Goal: Find specific page/section: Find specific page/section

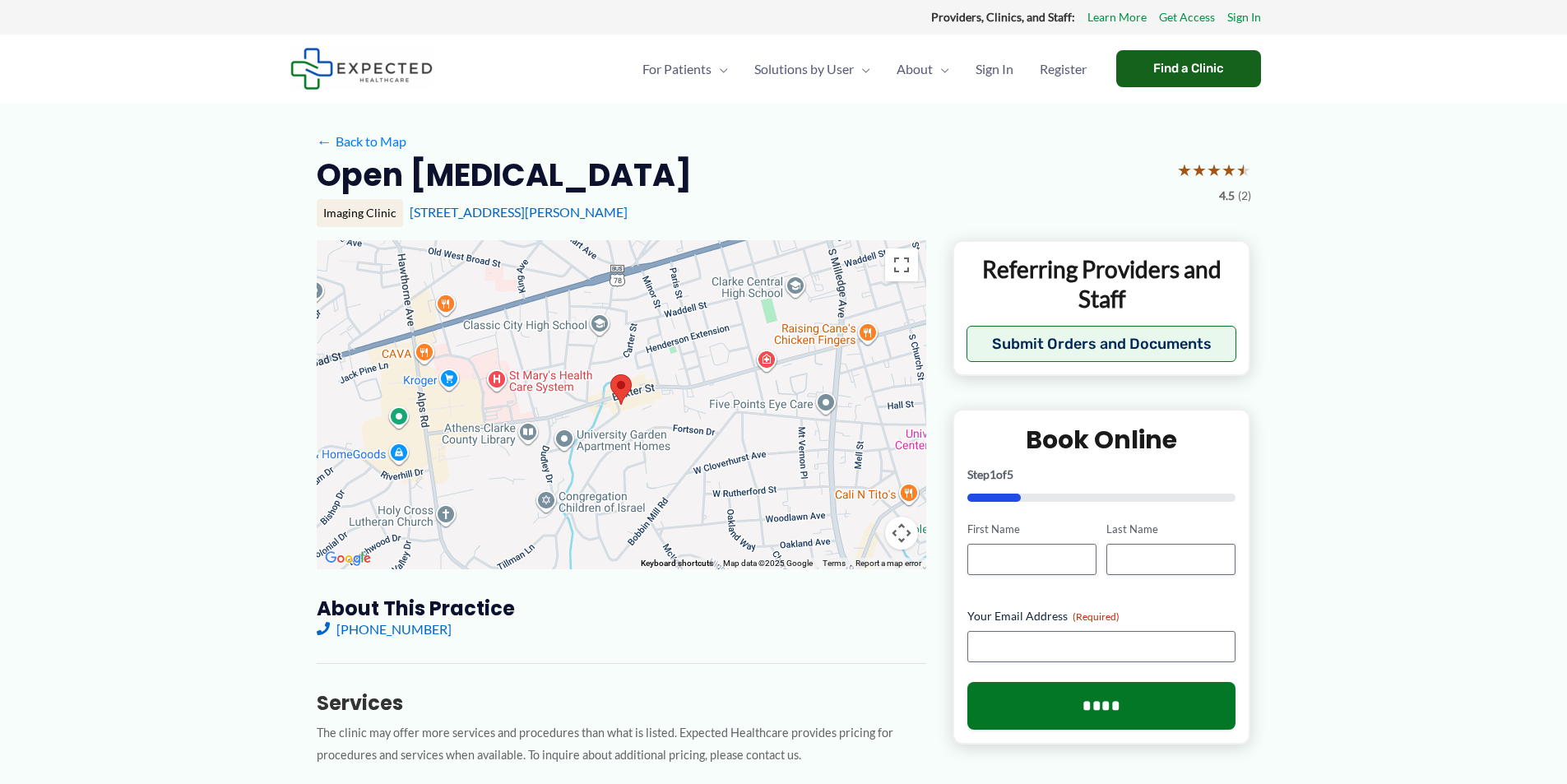
click at [1176, 67] on div "Find a Clinic" at bounding box center [1188, 69] width 144 height 37
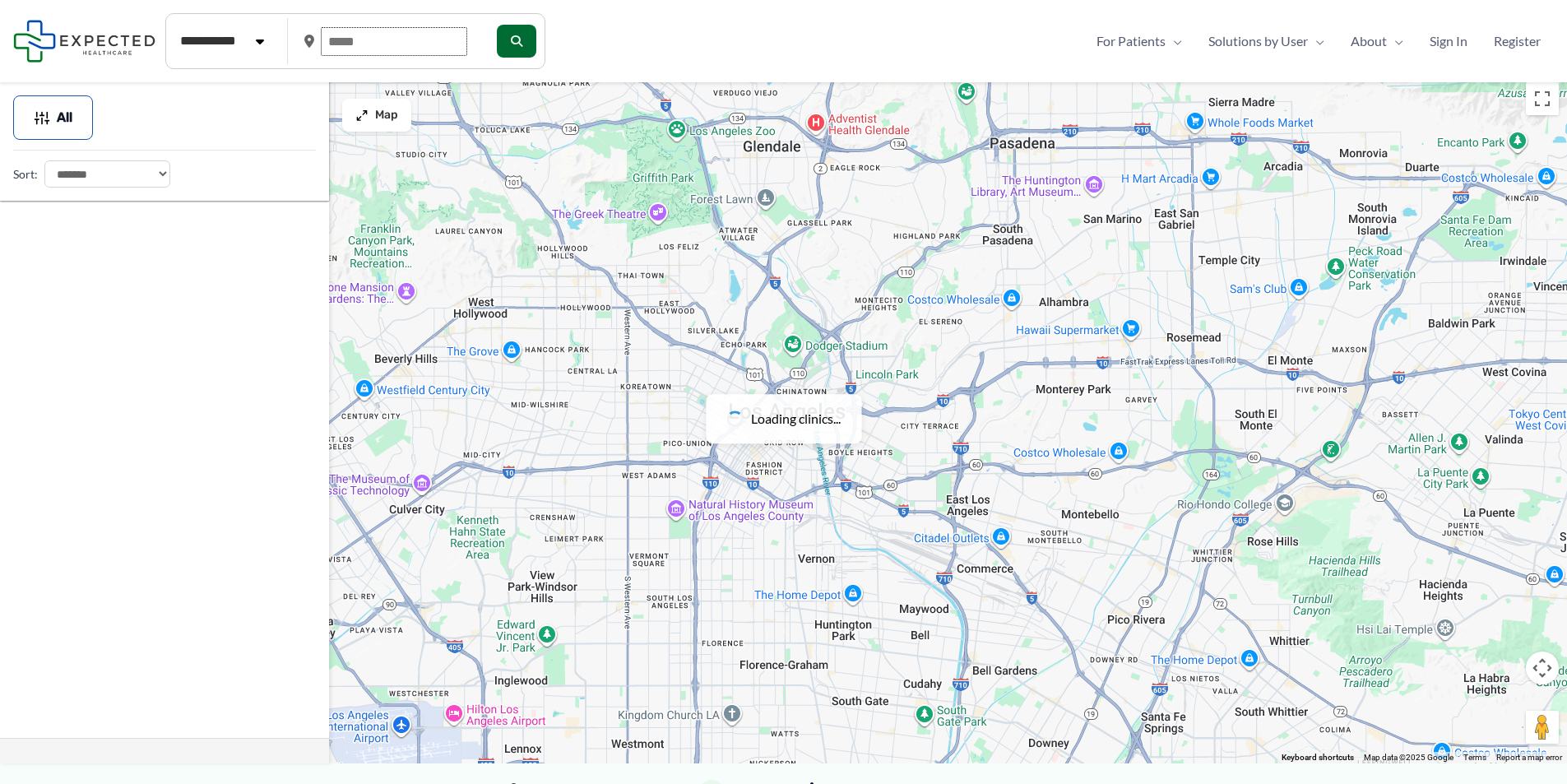
click at [374, 46] on input "text" at bounding box center [394, 41] width 146 height 29
drag, startPoint x: 370, startPoint y: 43, endPoint x: 328, endPoint y: 40, distance: 42.1
click at [328, 40] on input "text" at bounding box center [394, 41] width 146 height 29
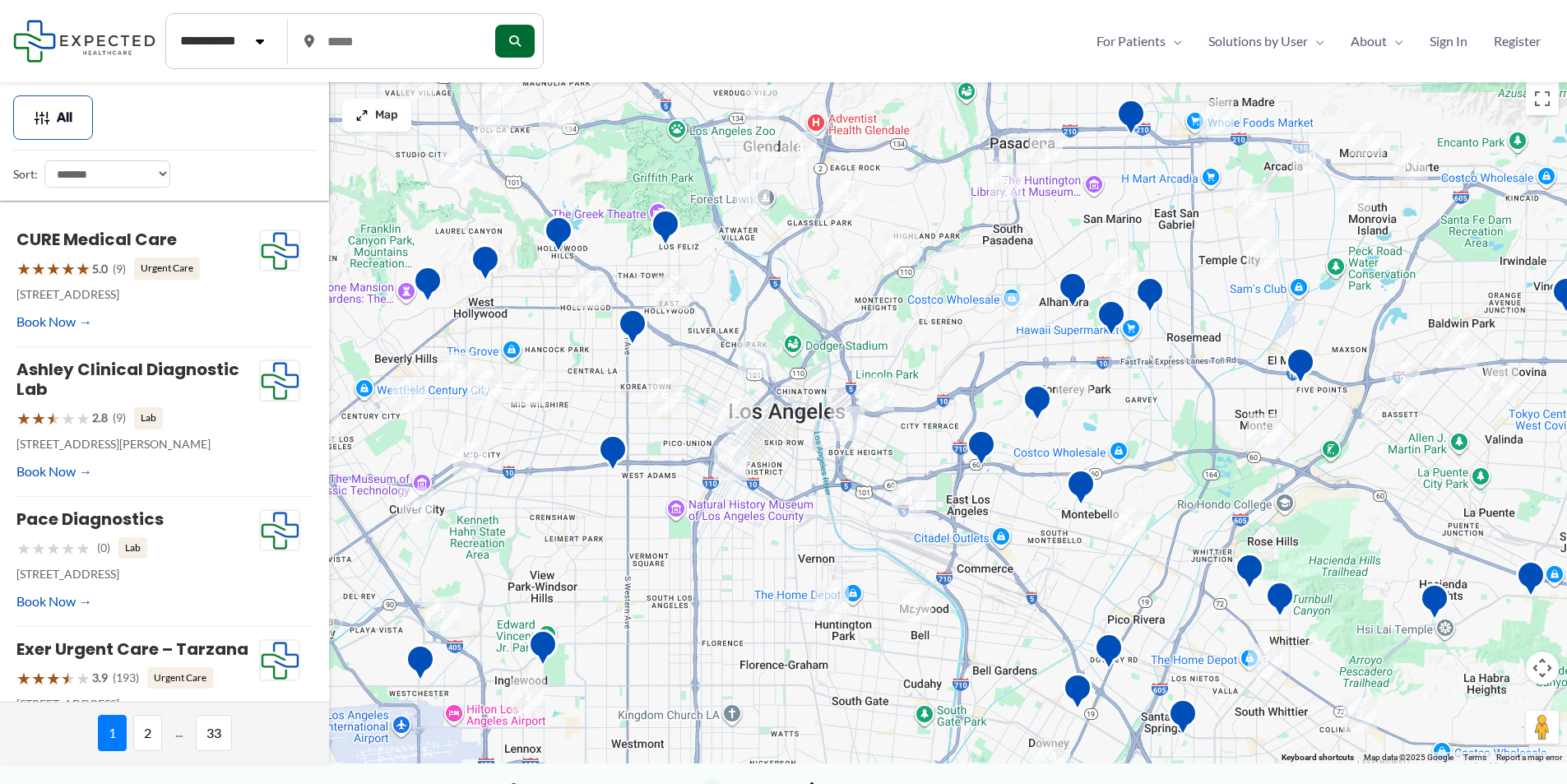
click at [130, 174] on select "**********" at bounding box center [107, 173] width 126 height 27
drag, startPoint x: 130, startPoint y: 174, endPoint x: 147, endPoint y: 166, distance: 18.8
click at [130, 174] on select "**********" at bounding box center [107, 173] width 126 height 27
click at [372, 44] on input "text" at bounding box center [394, 41] width 146 height 29
click at [370, 44] on input "text" at bounding box center [394, 41] width 146 height 29
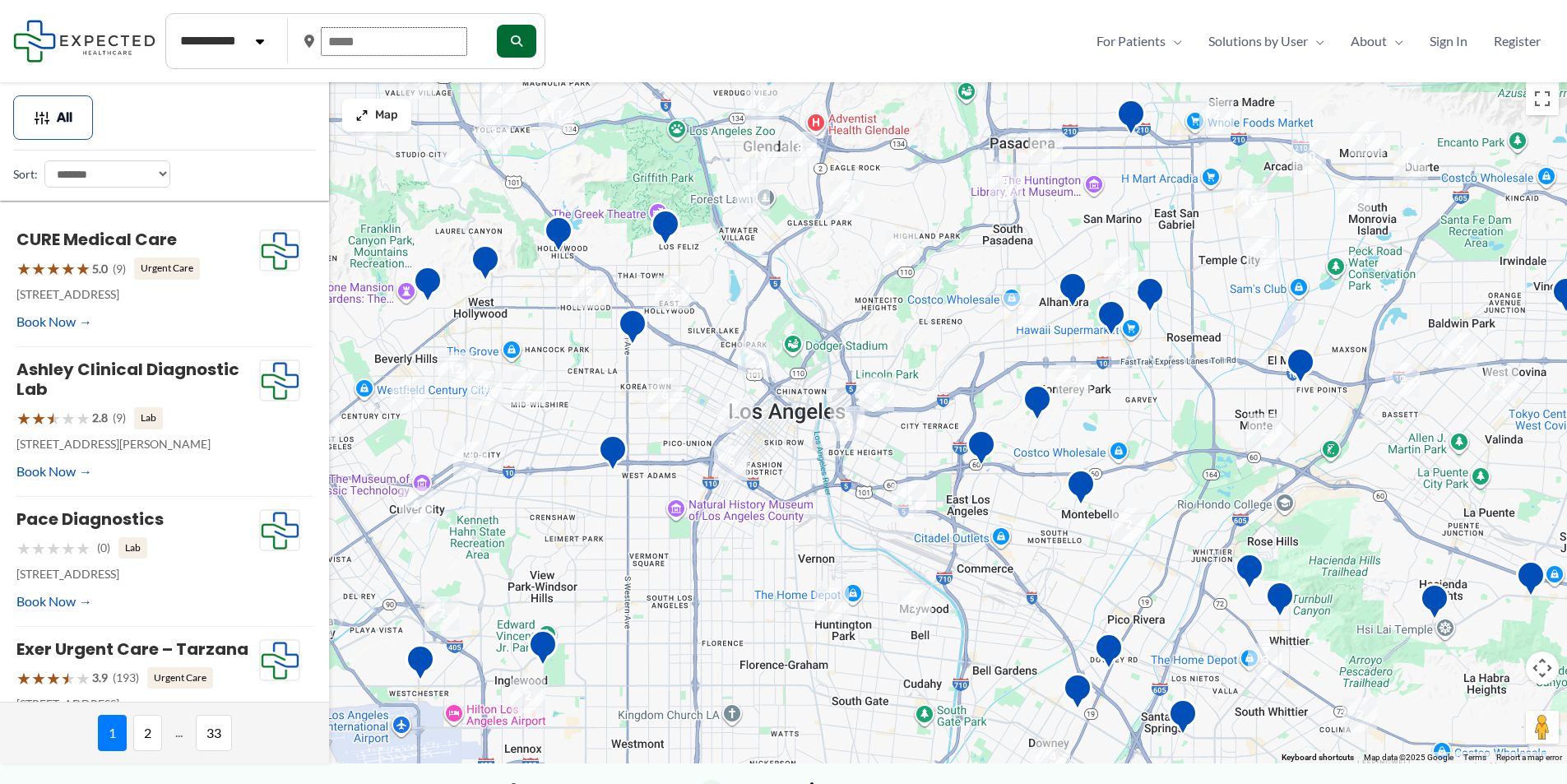
click at [370, 44] on input "text" at bounding box center [394, 41] width 146 height 29
drag, startPoint x: 362, startPoint y: 42, endPoint x: 338, endPoint y: 39, distance: 24.2
click at [338, 39] on input "text" at bounding box center [394, 41] width 146 height 29
